Goal: Transaction & Acquisition: Purchase product/service

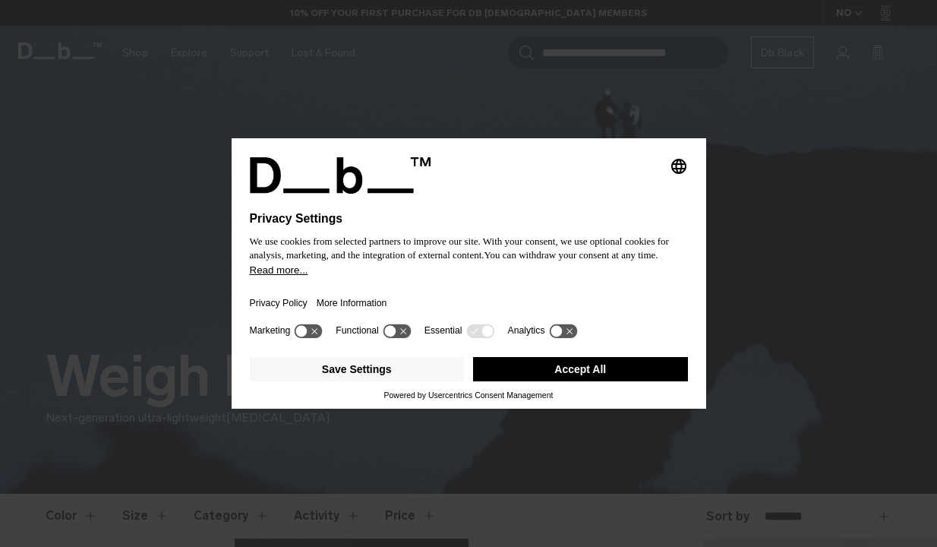
click at [616, 379] on button "Accept All" at bounding box center [580, 369] width 215 height 24
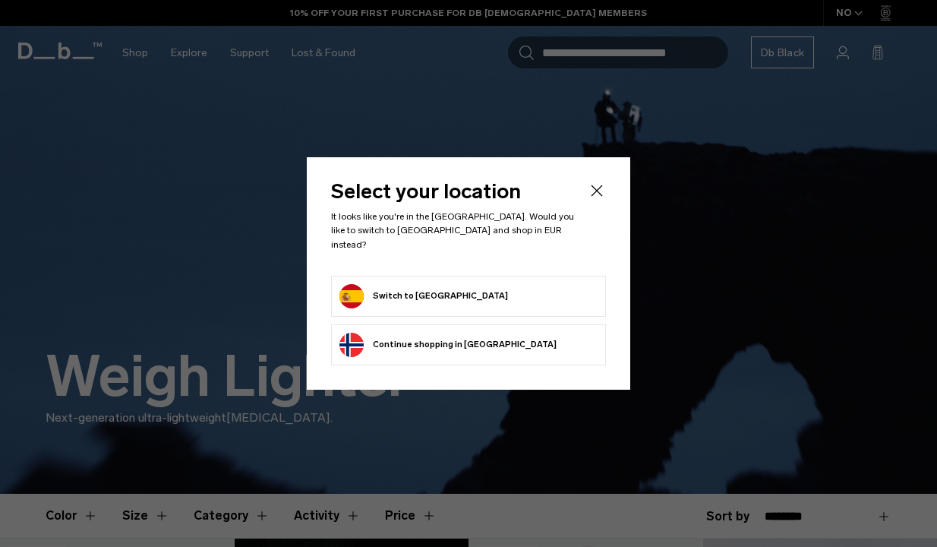
click at [452, 309] on li "Switch to Spain" at bounding box center [468, 296] width 275 height 41
click at [488, 284] on form "Switch to Spain" at bounding box center [468, 296] width 258 height 24
click at [370, 295] on button "Switch to Spain" at bounding box center [423, 296] width 169 height 24
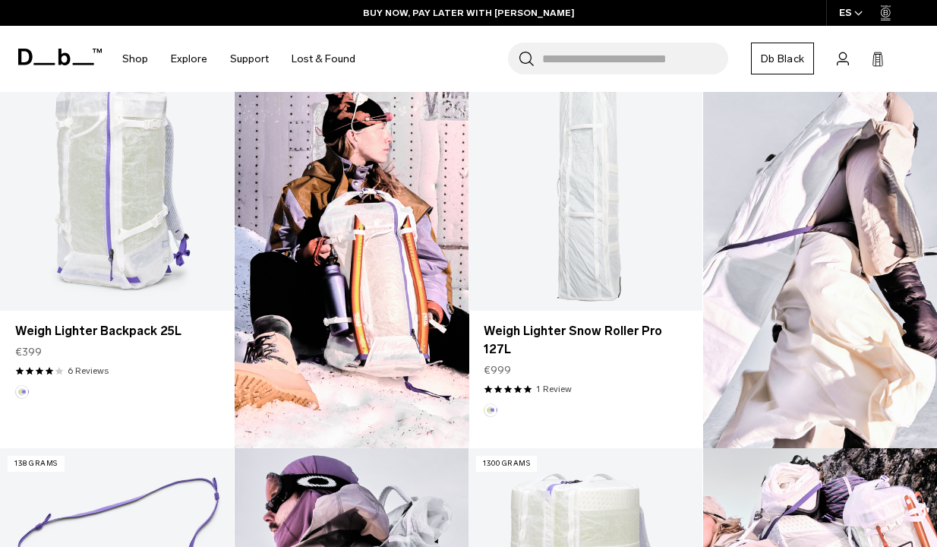
scroll to position [442, 0]
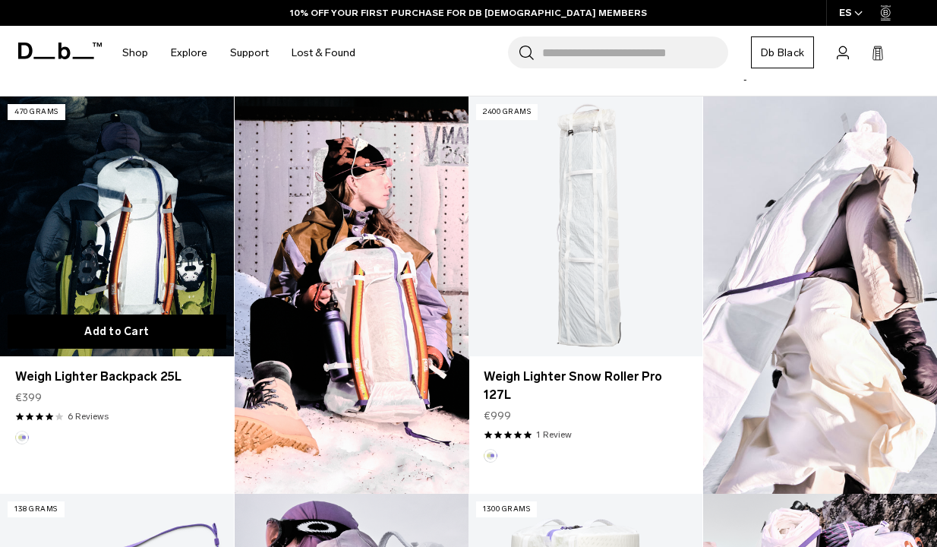
click at [184, 316] on button "Add to Cart" at bounding box center [117, 331] width 219 height 34
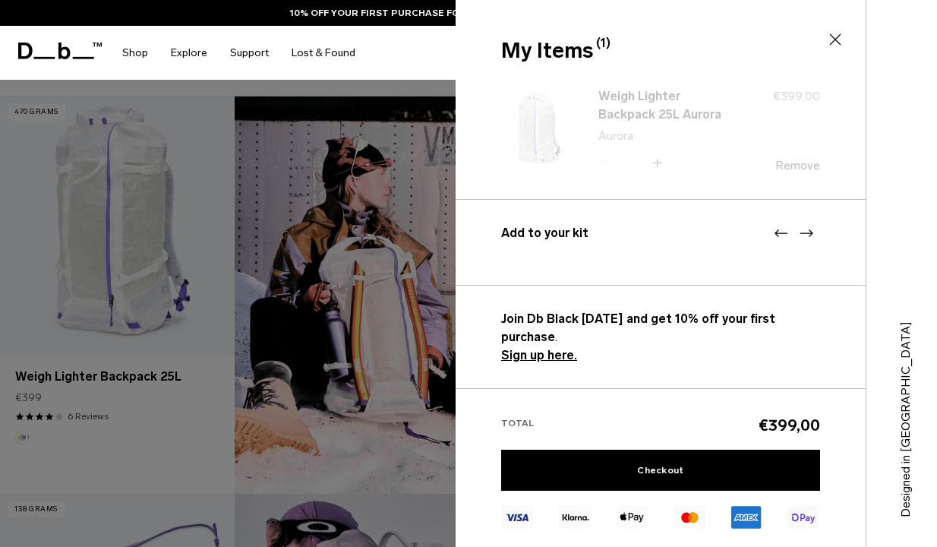
click at [175, 243] on div at bounding box center [468, 273] width 937 height 547
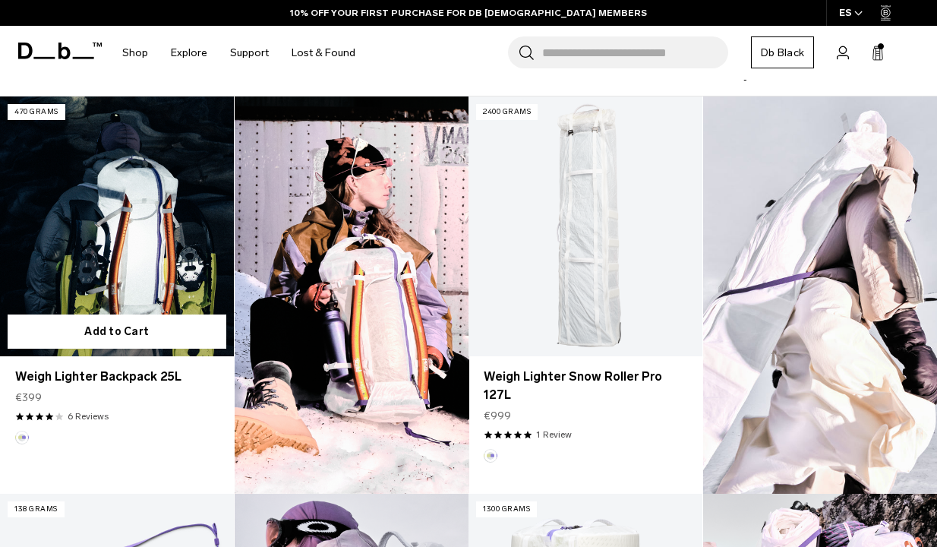
click at [195, 235] on link "Weigh Lighter Backpack 25L" at bounding box center [117, 226] width 234 height 260
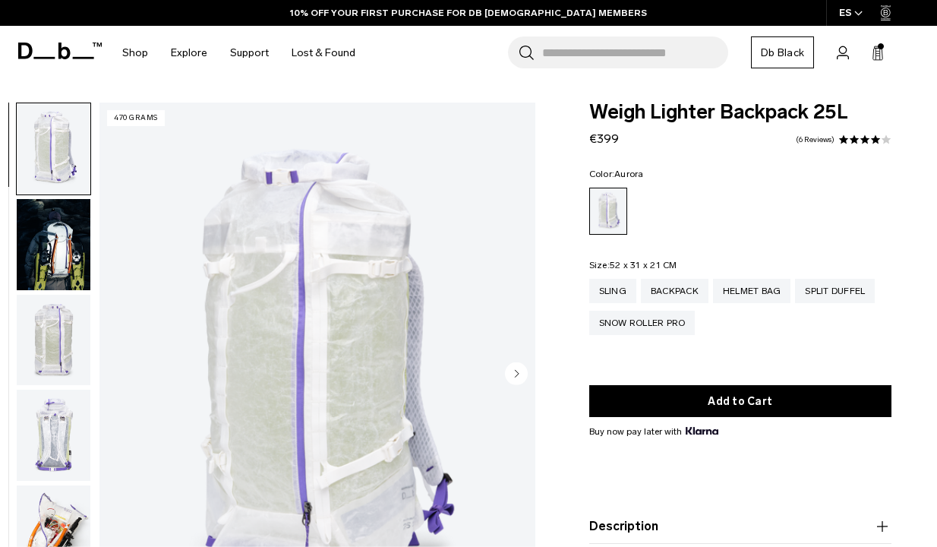
click at [63, 449] on img "button" at bounding box center [54, 434] width 74 height 91
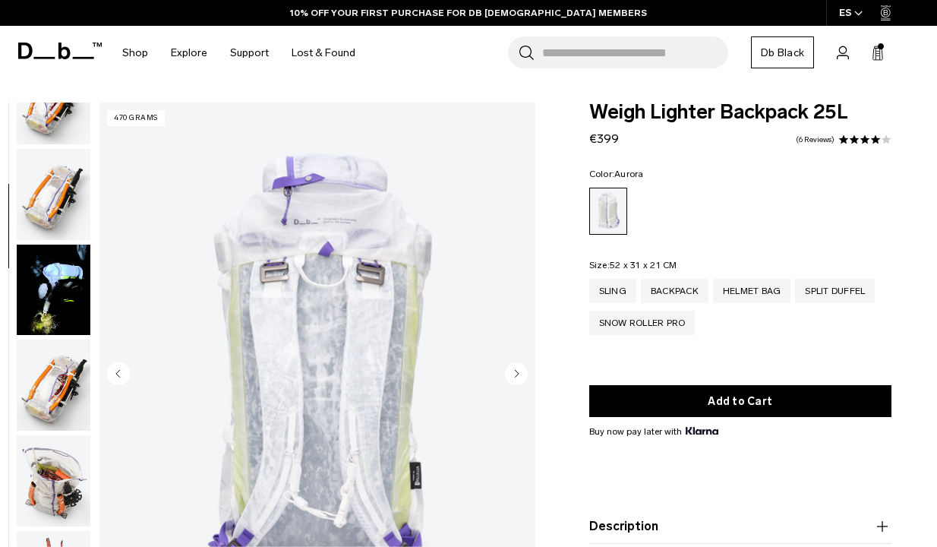
scroll to position [440, 0]
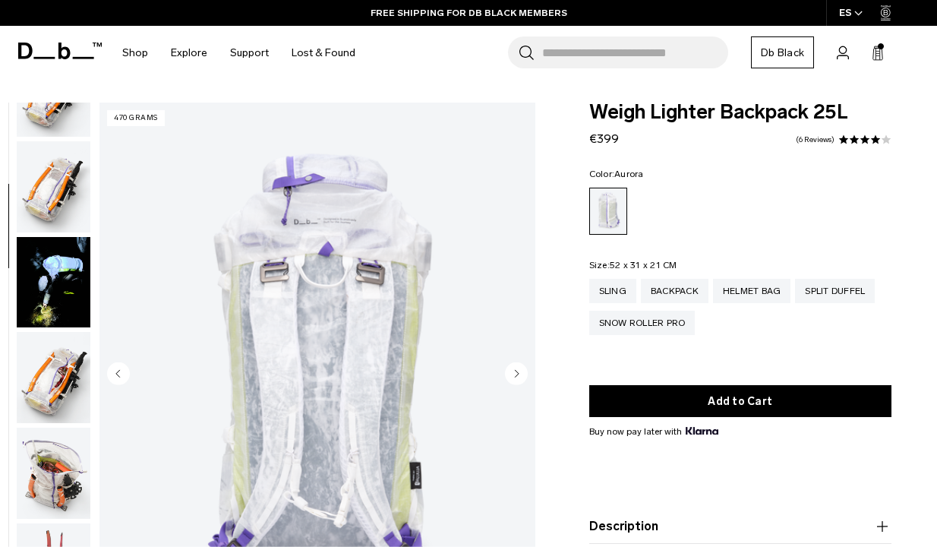
click at [67, 379] on img "button" at bounding box center [54, 377] width 74 height 91
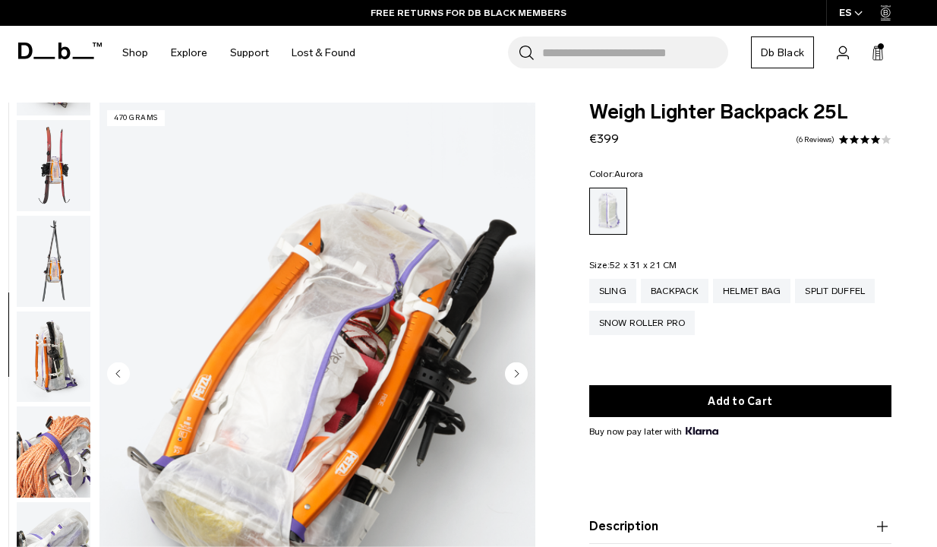
scroll to position [902, 0]
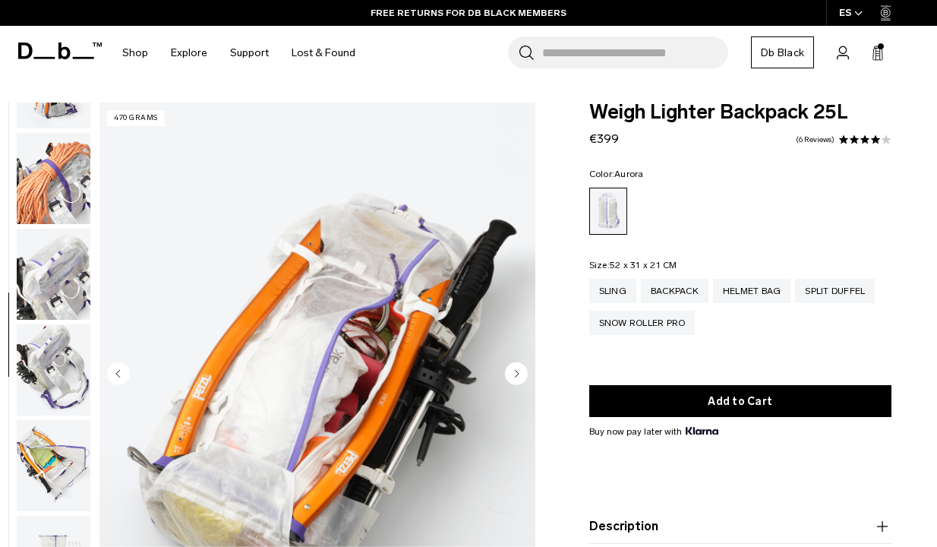
click at [65, 465] on img "button" at bounding box center [54, 465] width 74 height 91
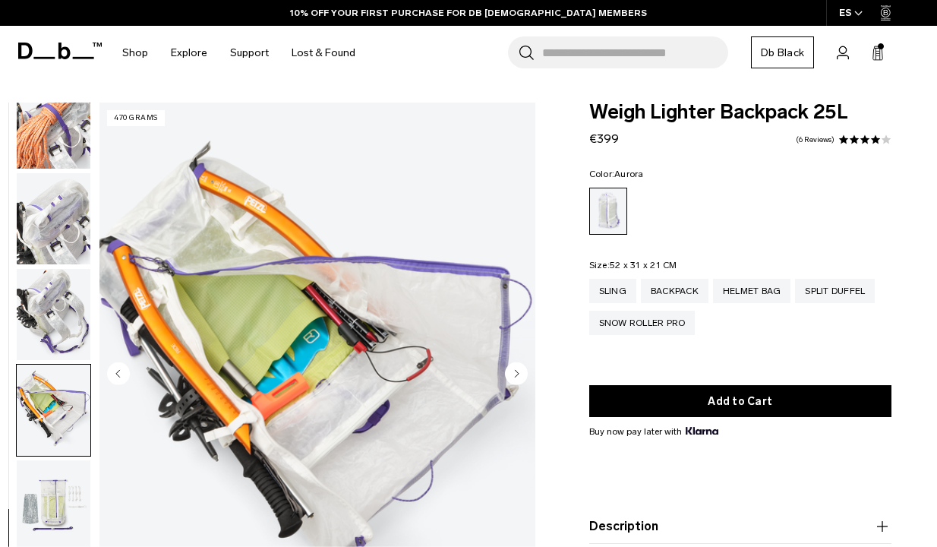
scroll to position [0, 0]
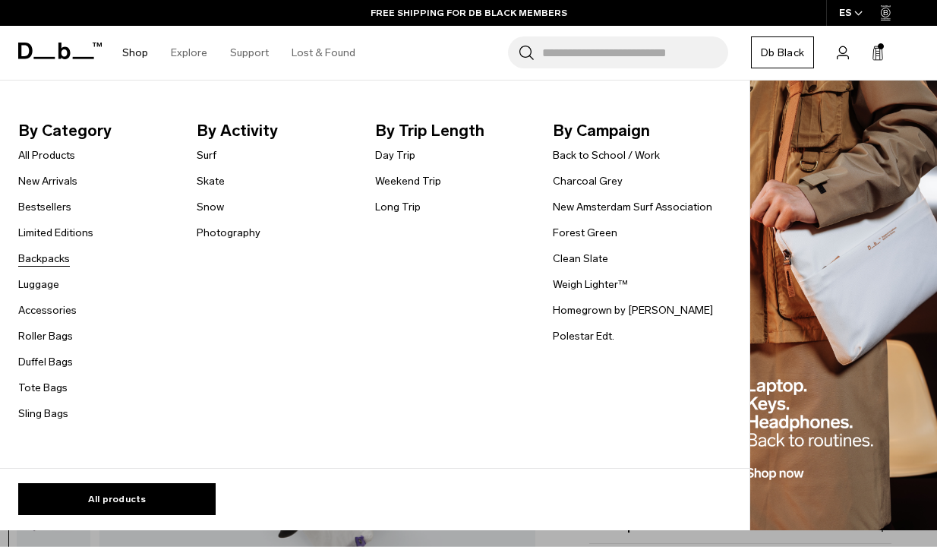
click at [67, 254] on link "Backpacks" at bounding box center [44, 259] width 52 height 16
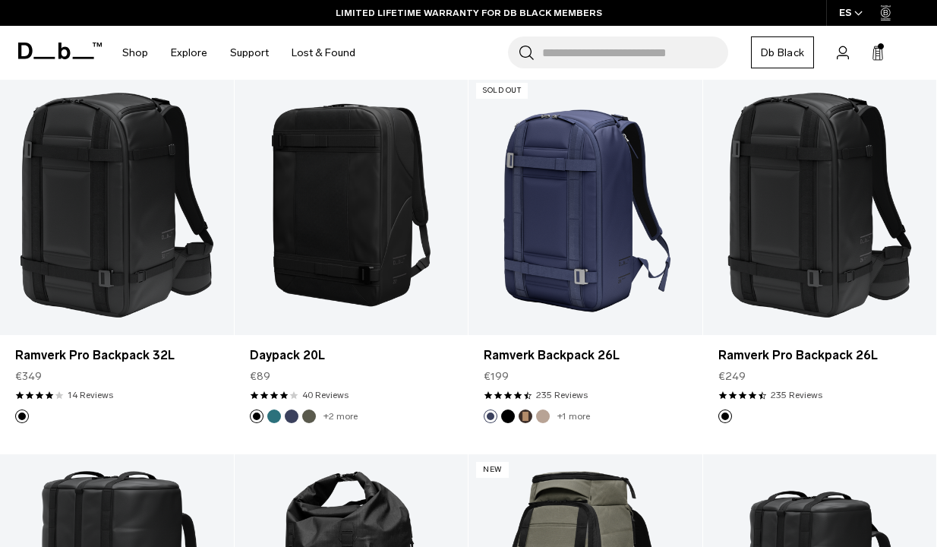
scroll to position [799, 0]
